Goal: Task Accomplishment & Management: Manage account settings

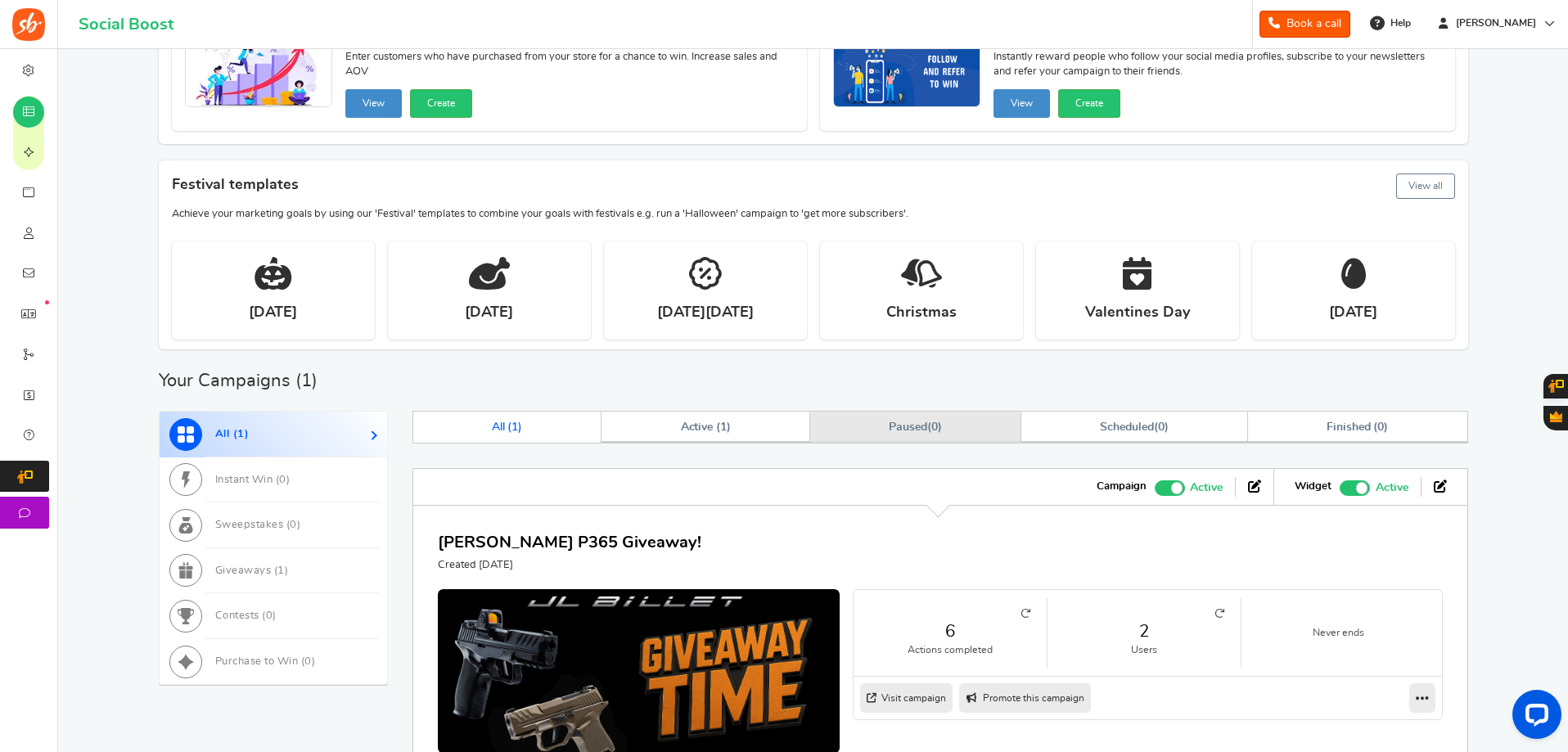
scroll to position [289, 0]
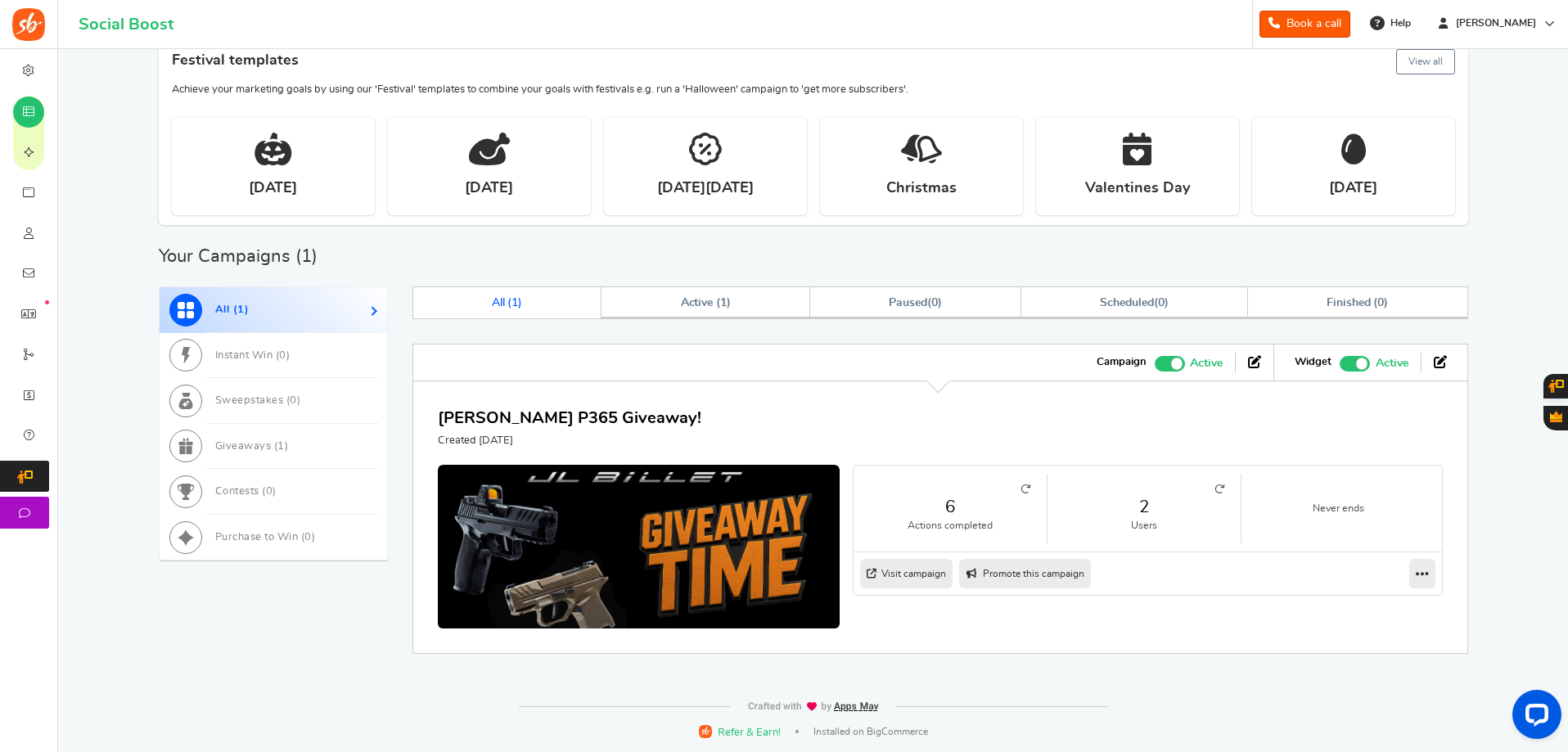
click at [1205, 490] on small at bounding box center [1143, 489] width 160 height 10
click at [1228, 491] on li "2 Users" at bounding box center [1145, 508] width 194 height 69
click at [1220, 483] on li "2 Users" at bounding box center [1145, 508] width 194 height 69
click at [1218, 491] on icon at bounding box center [1219, 489] width 10 height 10
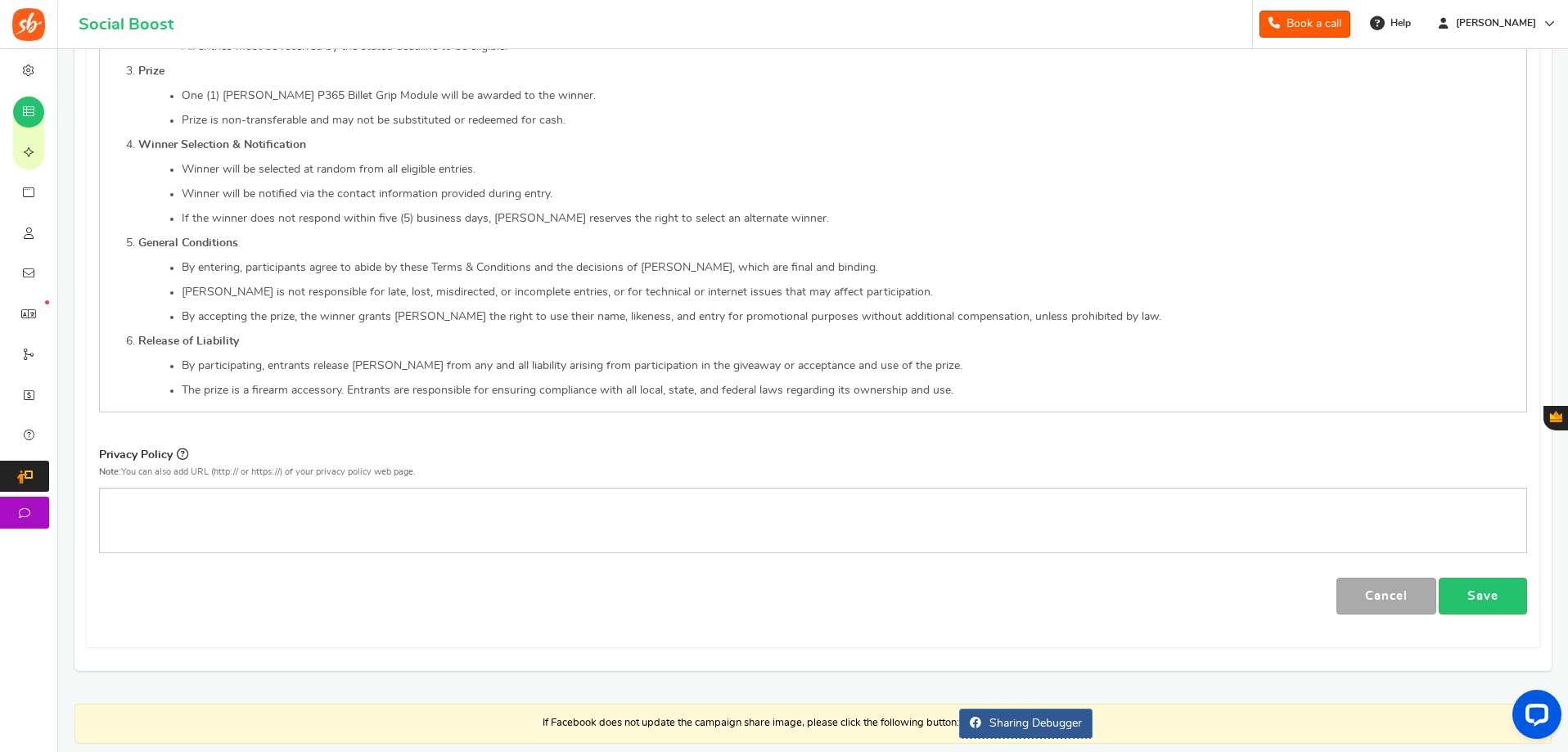
scroll to position [989, 0]
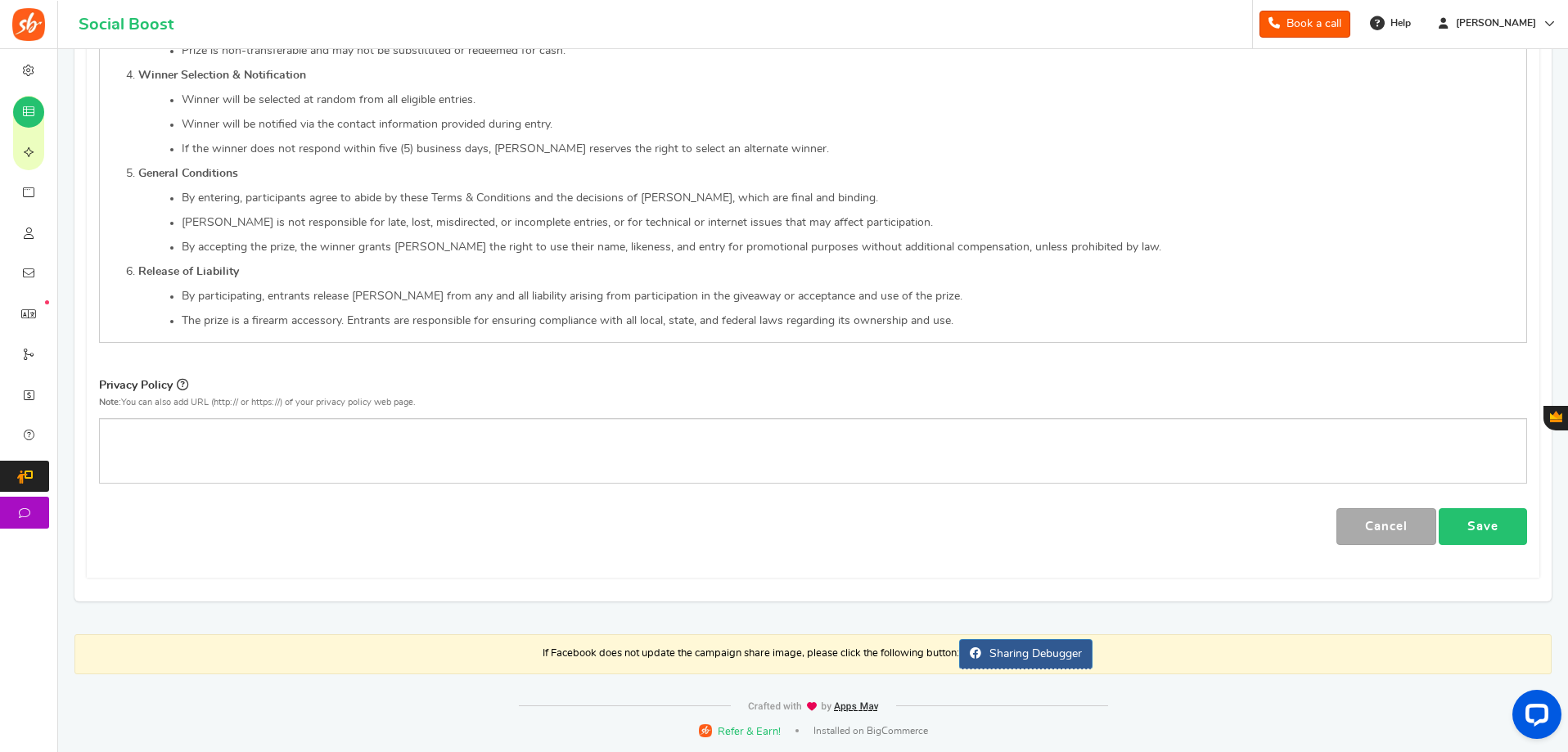
click at [1470, 532] on link "Save" at bounding box center [1483, 527] width 89 height 37
